Goal: Information Seeking & Learning: Learn about a topic

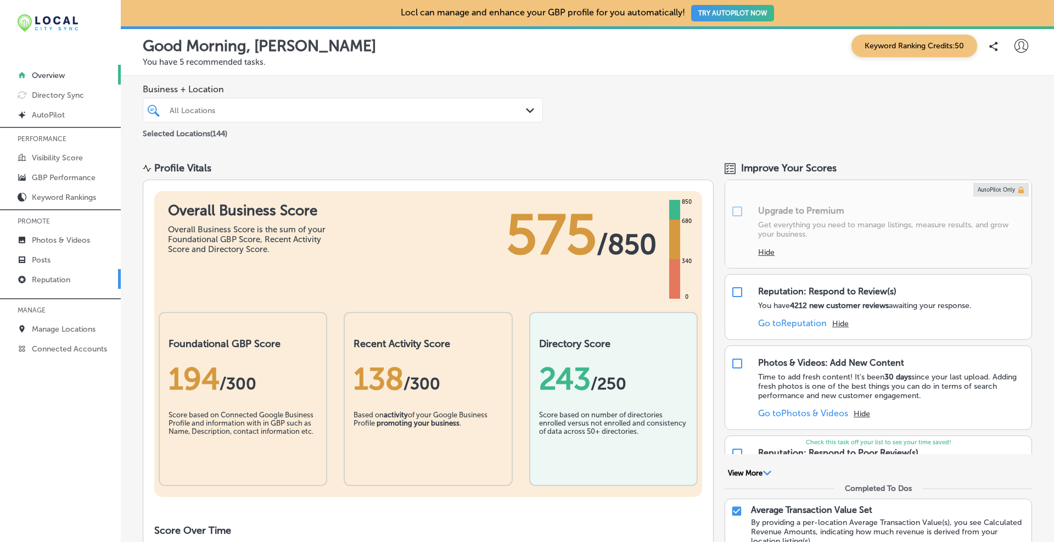
click at [60, 278] on p "Reputation" at bounding box center [51, 279] width 38 height 9
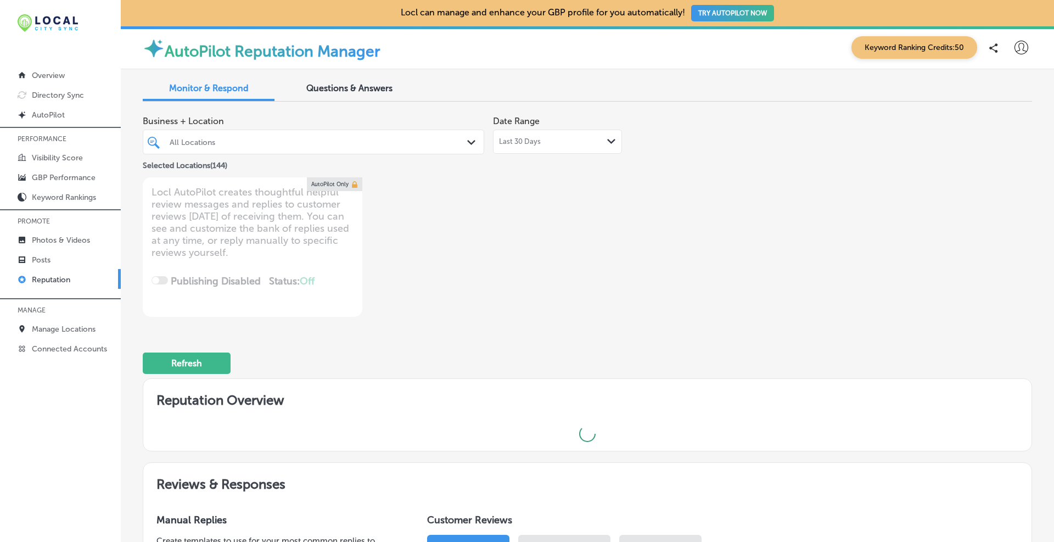
type textarea "x"
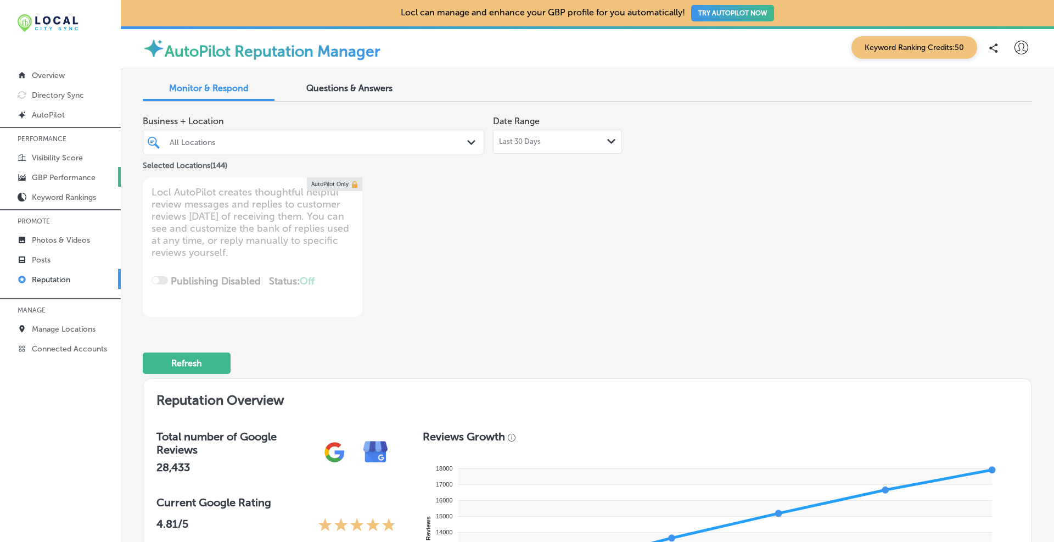
click at [63, 178] on p "GBP Performance" at bounding box center [64, 177] width 64 height 9
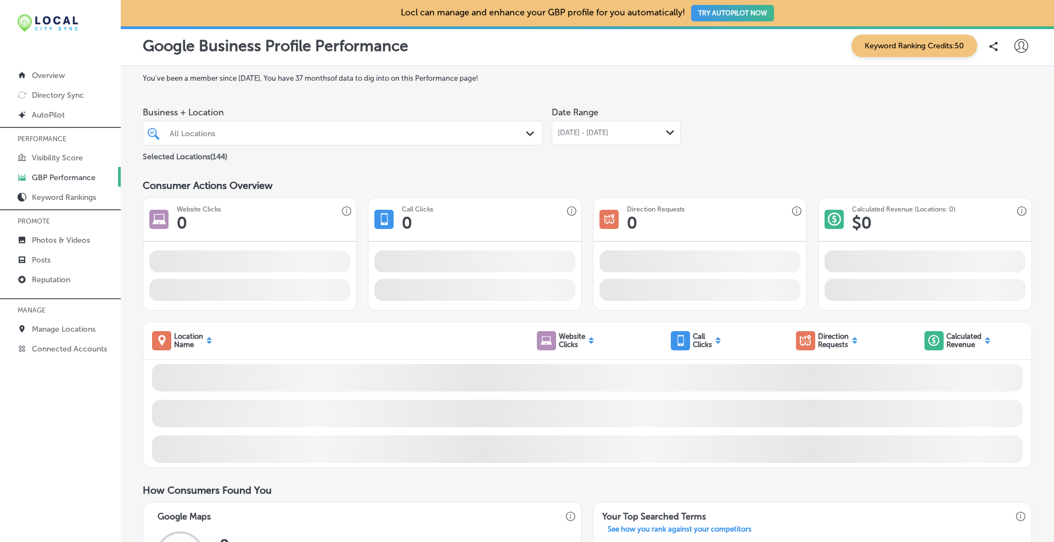
click at [531, 131] on div "Path Created with Sketch." at bounding box center [532, 134] width 12 height 12
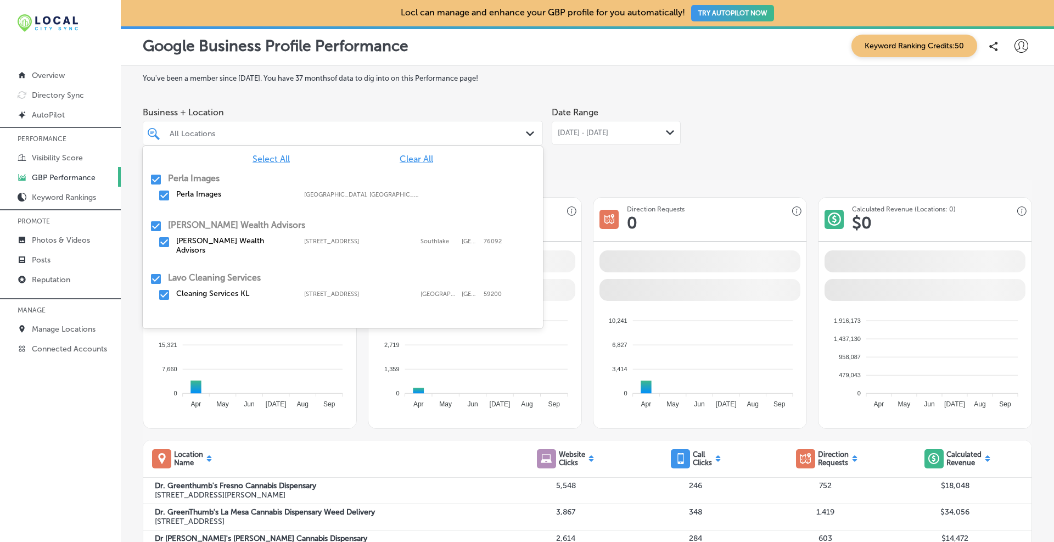
click at [411, 158] on span "Clear All" at bounding box center [416, 159] width 33 height 10
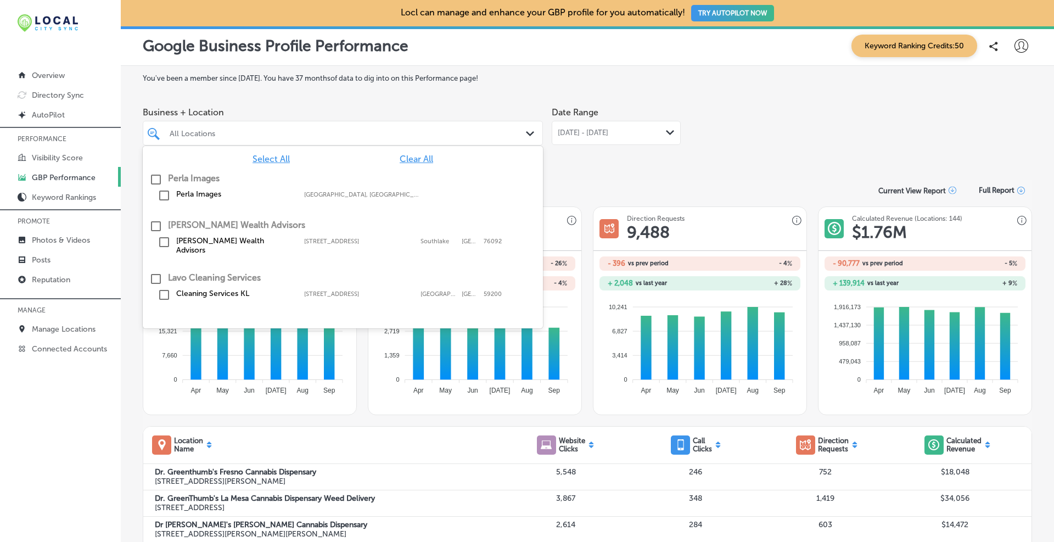
scroll to position [92, 0]
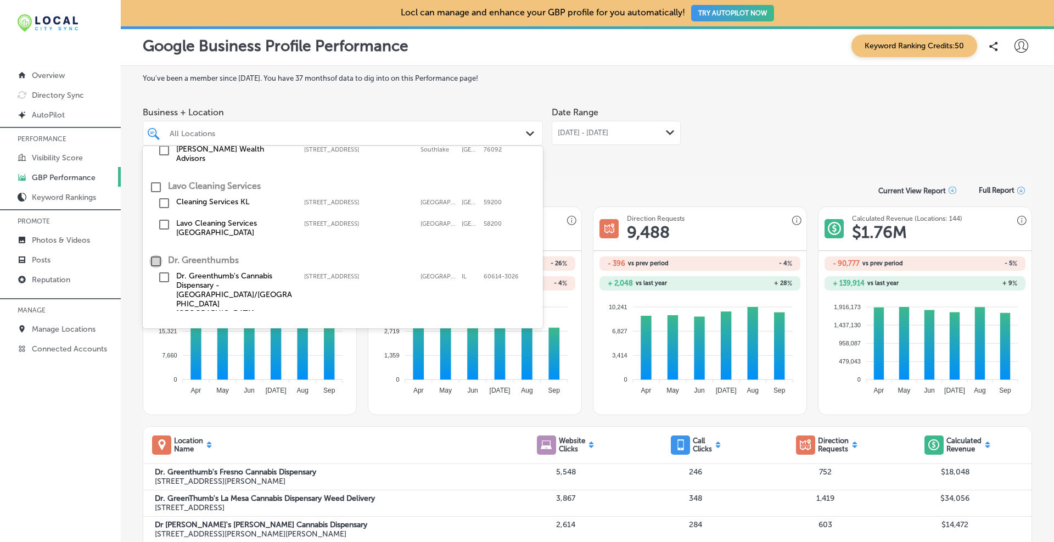
click at [152, 255] on input "checkbox" at bounding box center [155, 261] width 13 height 13
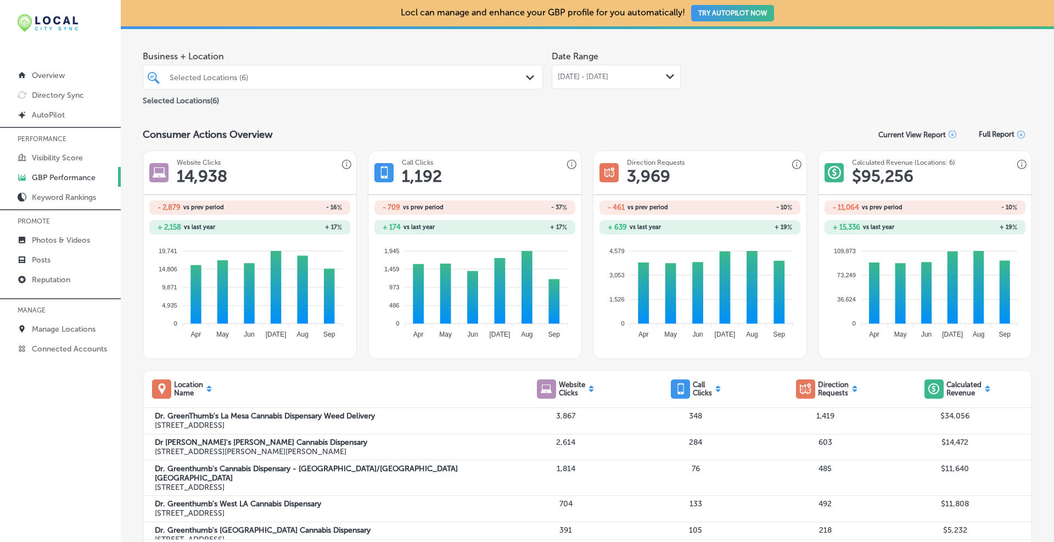
scroll to position [0, 0]
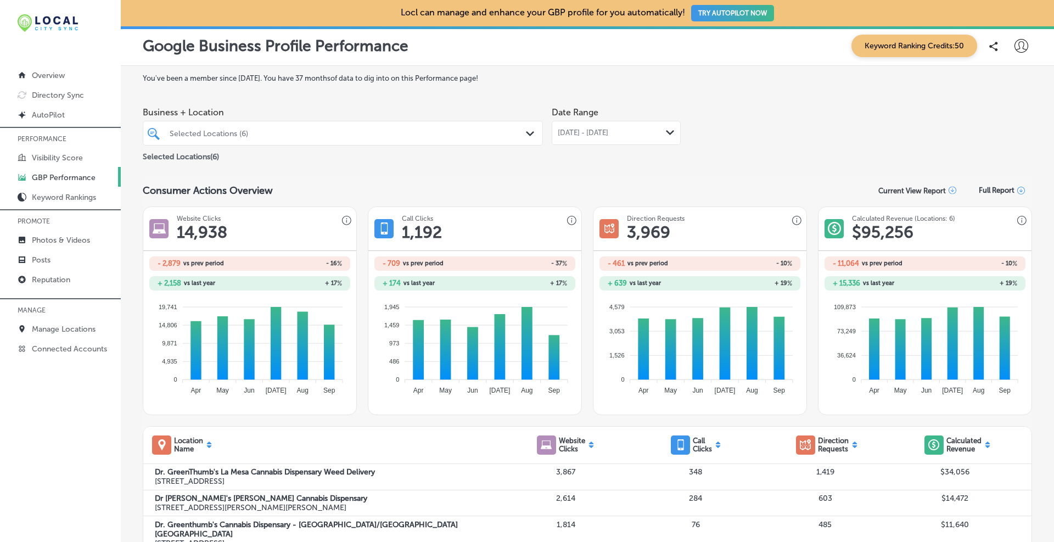
click at [666, 130] on div "Path Created with Sketch." at bounding box center [670, 132] width 9 height 9
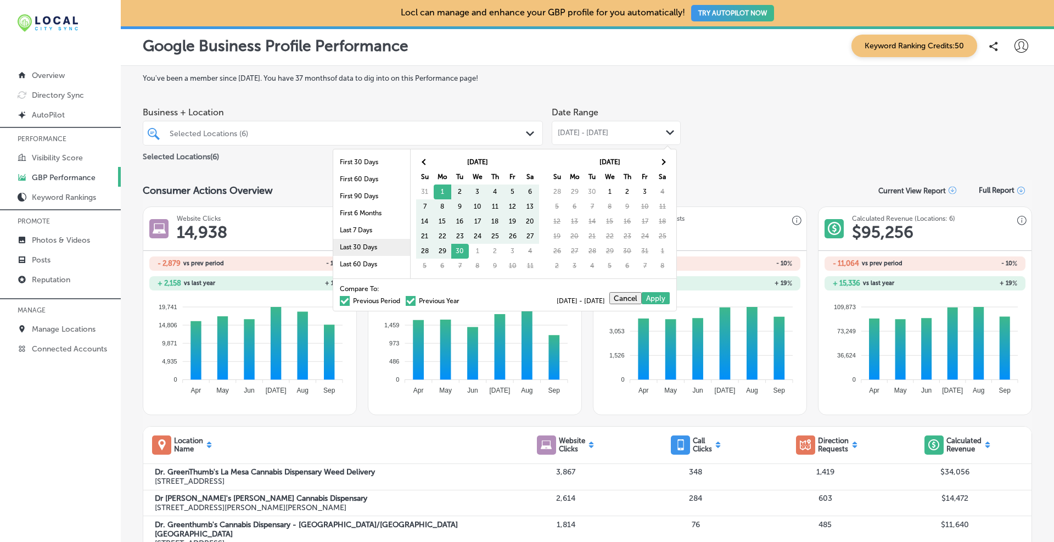
click at [354, 245] on li "Last 30 Days" at bounding box center [371, 247] width 77 height 17
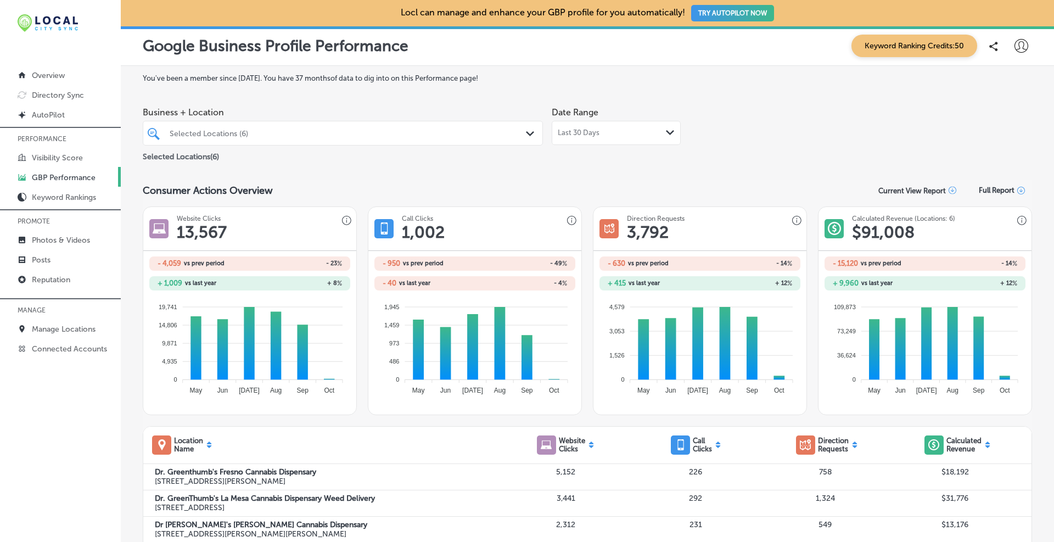
click at [569, 130] on span "Last 30 Days" at bounding box center [579, 132] width 42 height 9
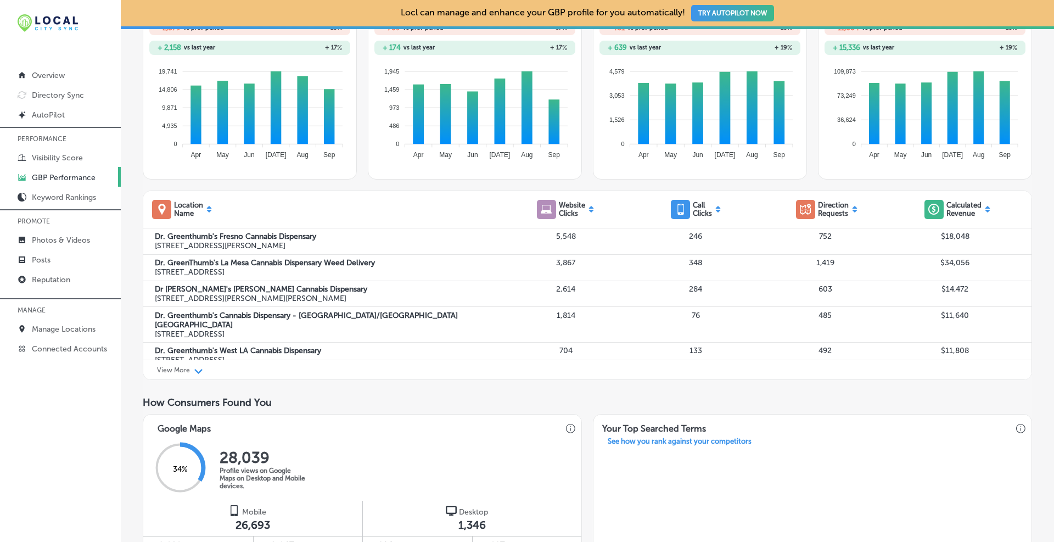
scroll to position [231, 0]
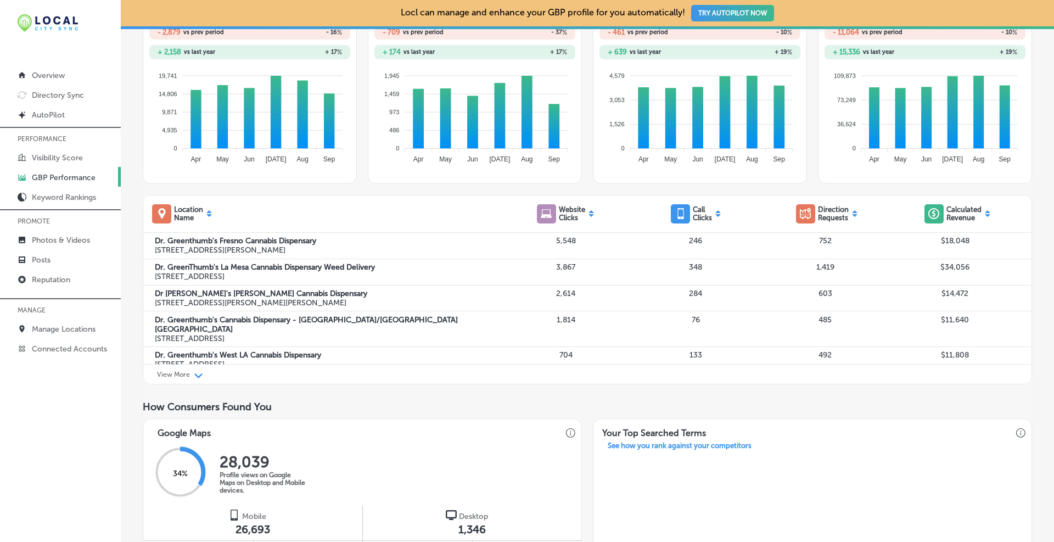
click at [195, 375] on div "View More Path Created with Sketch." at bounding box center [587, 374] width 888 height 20
